Goal: Check status: Check status

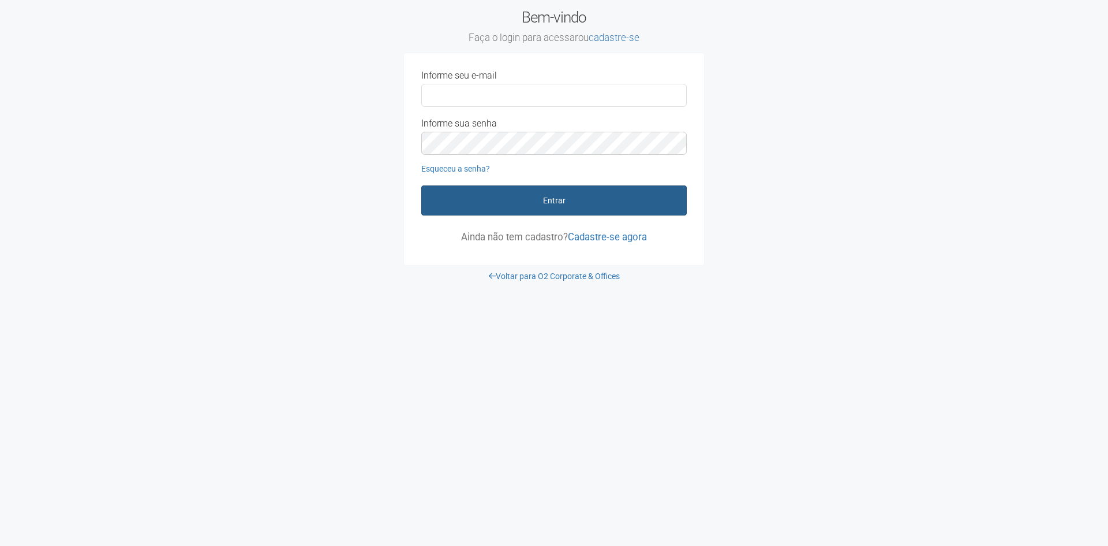
type input "**********"
click at [549, 207] on button "Entrar" at bounding box center [554, 200] width 266 height 30
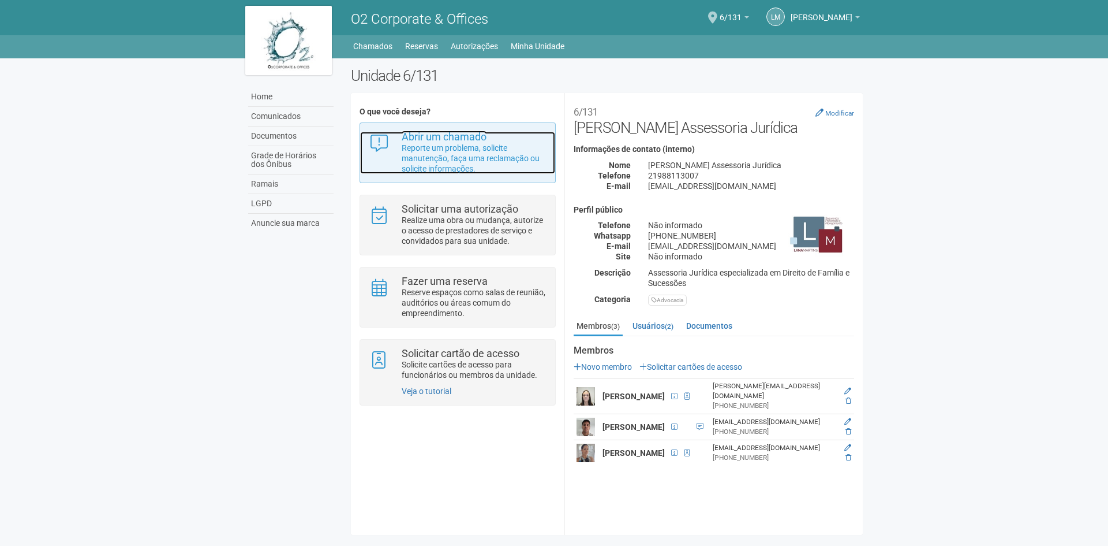
click at [477, 144] on p "Reporte um problema, solicite manutenção, faça uma reclamação ou solicite infor…" at bounding box center [474, 158] width 145 height 31
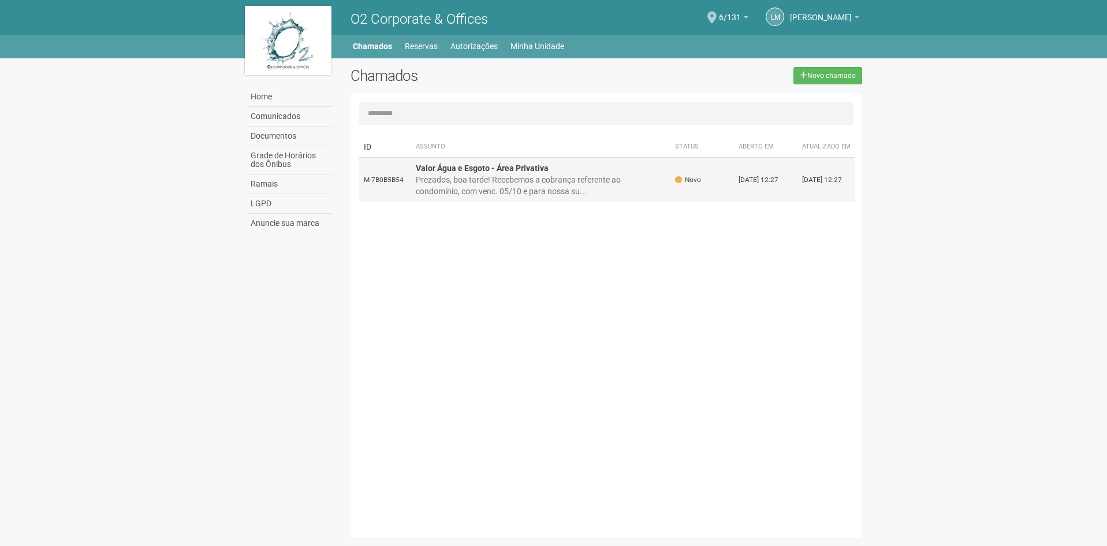
click at [496, 190] on div "Prezados, boa tarde! Recebemos a cobrança referente ao condomínio, com venc. 05…" at bounding box center [541, 185] width 251 height 23
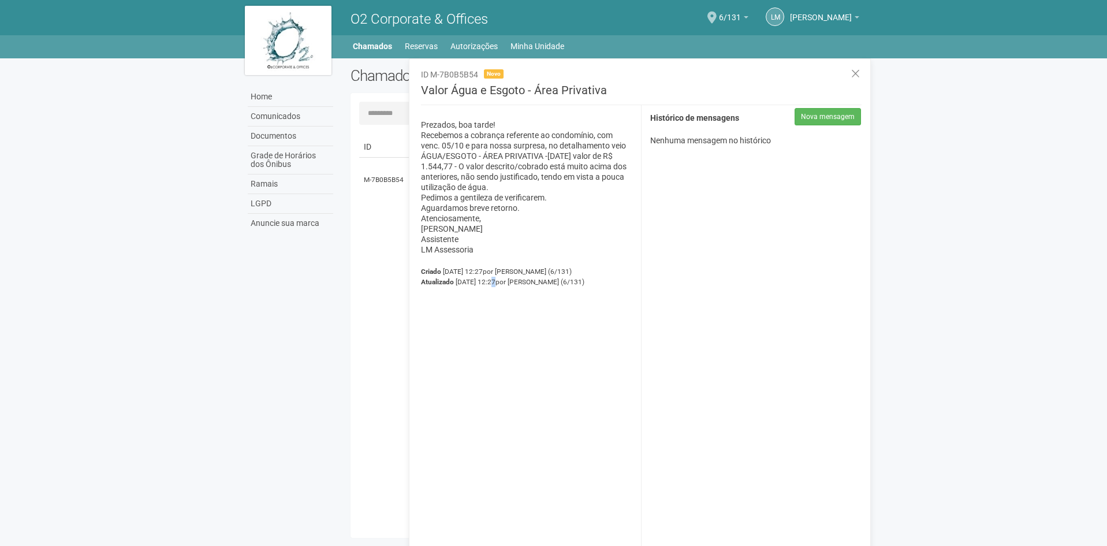
click at [499, 485] on div "Prezados, boa tarde! Recebemos a cobrança referente ao condomínio, com venc. 05…" at bounding box center [526, 333] width 229 height 456
click at [854, 74] on icon at bounding box center [855, 74] width 9 height 12
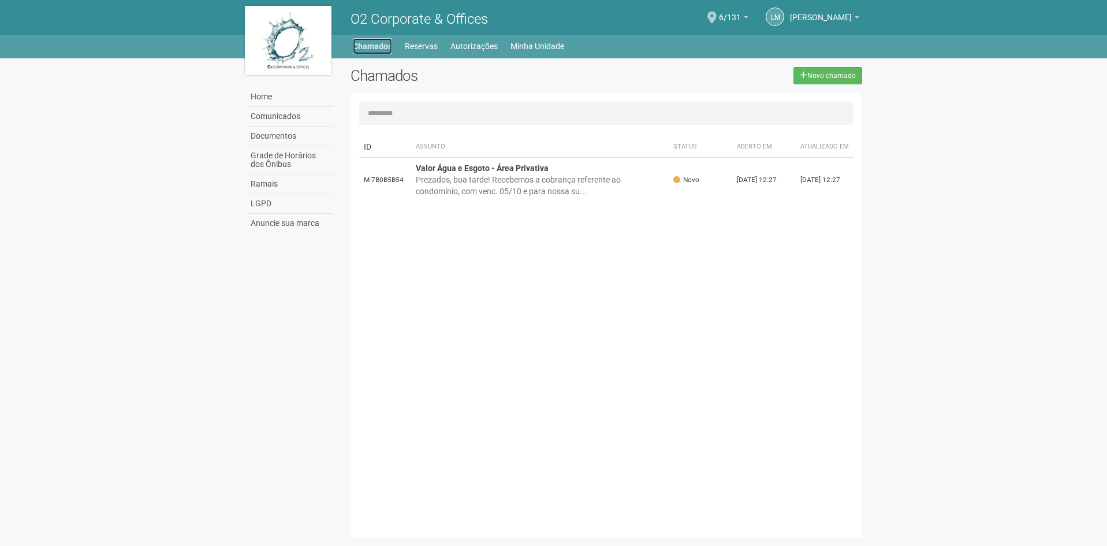
click at [378, 43] on link "Chamados" at bounding box center [372, 46] width 39 height 16
click at [561, 48] on link "Minha Unidade" at bounding box center [537, 46] width 54 height 16
